Goal: Task Accomplishment & Management: Manage account settings

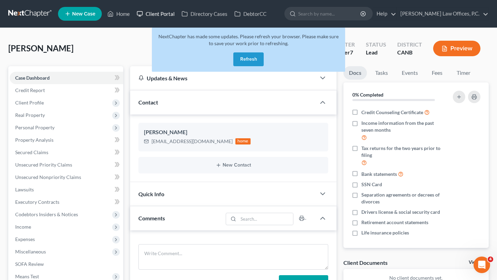
click at [159, 12] on link "Client Portal" at bounding box center [155, 14] width 45 height 12
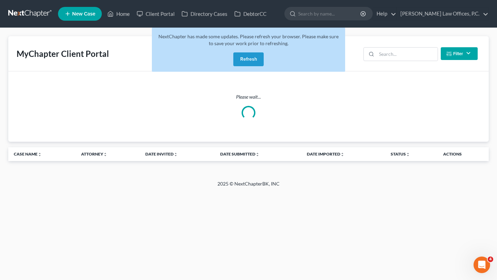
click at [249, 54] on button "Refresh" at bounding box center [249, 60] width 30 height 14
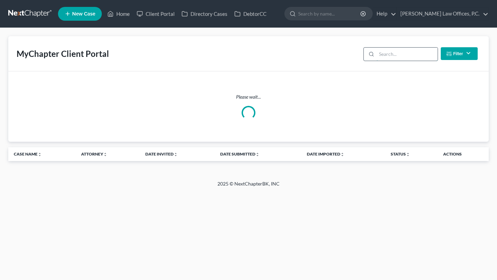
click at [407, 52] on input "search" at bounding box center [407, 54] width 61 height 13
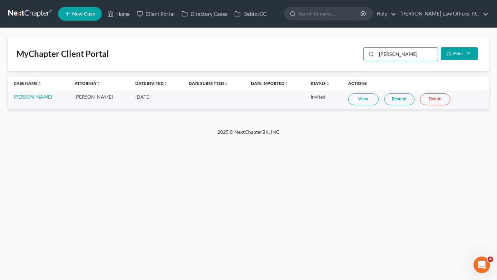
type input "jose marti"
click at [33, 92] on td "[PERSON_NAME]" at bounding box center [38, 100] width 61 height 19
click at [33, 94] on link "[PERSON_NAME]" at bounding box center [33, 97] width 38 height 6
click at [394, 104] on link "Resend" at bounding box center [399, 100] width 30 height 12
